Goal: Information Seeking & Learning: Learn about a topic

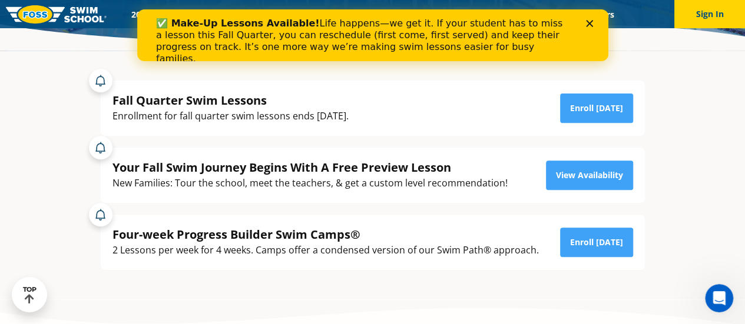
click at [592, 21] on div "Close" at bounding box center [591, 23] width 12 height 7
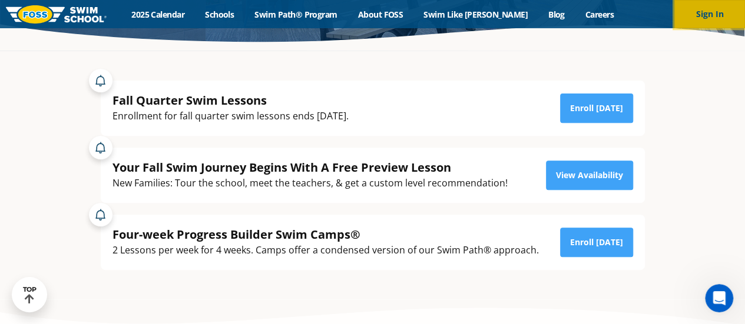
click at [707, 12] on button "Sign In" at bounding box center [709, 14] width 71 height 28
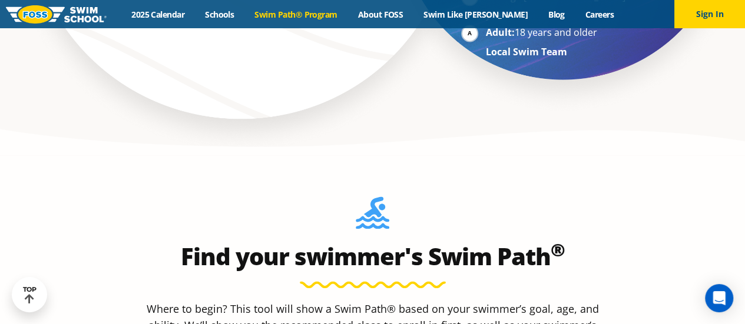
scroll to position [589, 0]
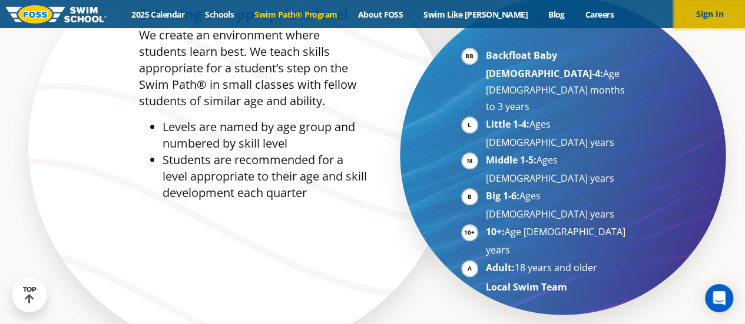
click at [696, 16] on button "Sign In" at bounding box center [709, 14] width 71 height 28
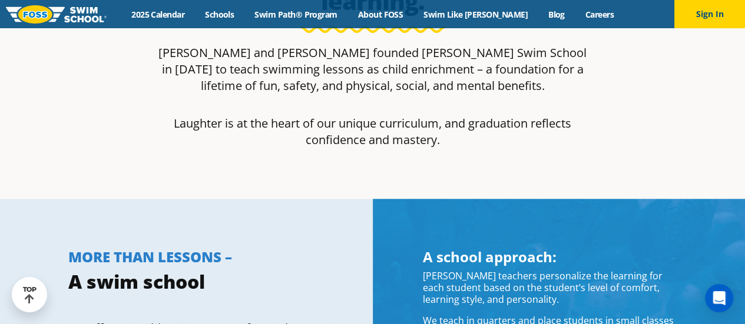
scroll to position [353, 0]
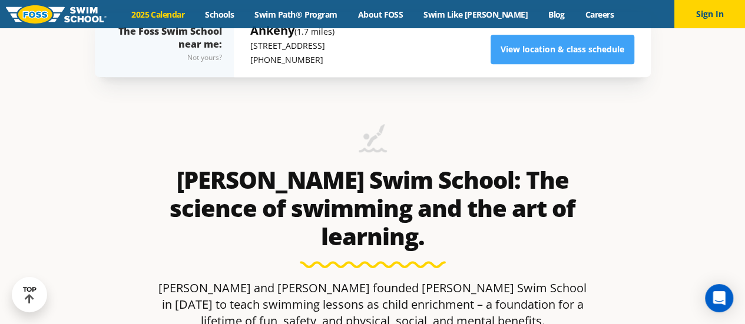
click at [168, 12] on link "2025 Calendar" at bounding box center [158, 14] width 74 height 11
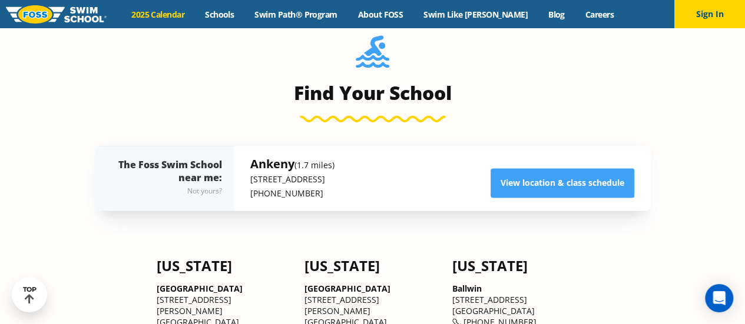
scroll to position [824, 0]
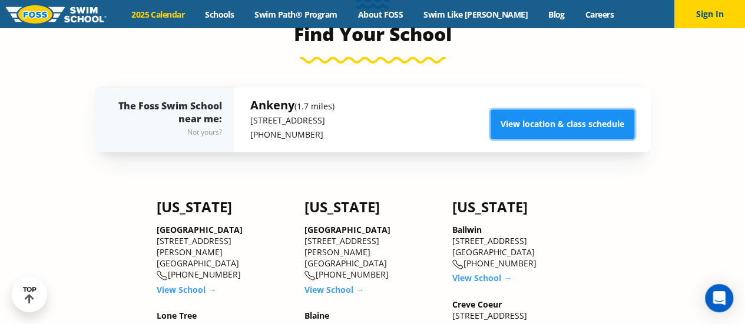
click at [569, 128] on link "View location & class schedule" at bounding box center [562, 123] width 144 height 29
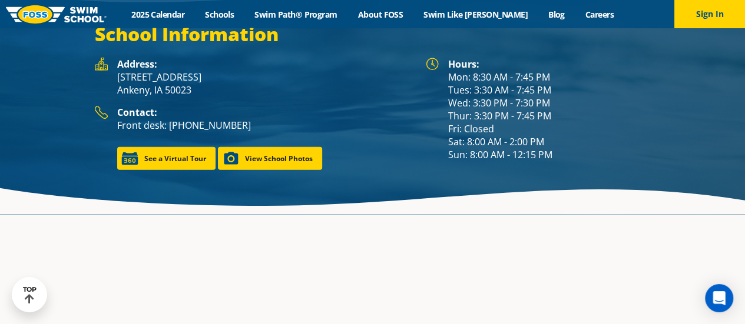
scroll to position [1547, 0]
